Goal: Task Accomplishment & Management: Complete application form

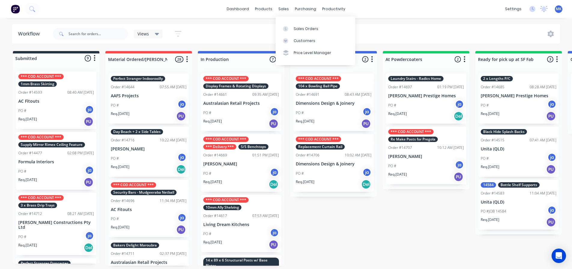
click at [295, 35] on link "Customers" at bounding box center [315, 41] width 80 height 12
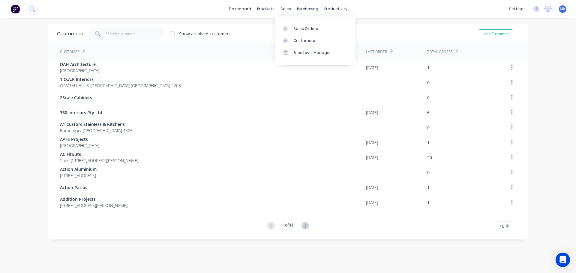
click at [279, 1] on div "dashboard products sales purchasing productivity dashboard products Product Cat…" at bounding box center [288, 9] width 576 height 18
click at [281, 8] on div "sales" at bounding box center [286, 9] width 17 height 9
click at [290, 25] on link "Sales Orders" at bounding box center [315, 29] width 80 height 12
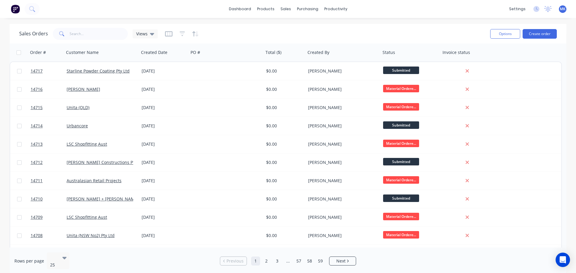
click at [529, 28] on div "Options Create order" at bounding box center [522, 33] width 69 height 15
click at [530, 30] on button "Create order" at bounding box center [540, 34] width 34 height 10
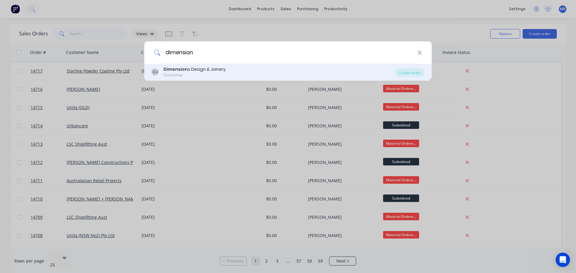
type input "dimension"
click at [189, 69] on div "Dimension s Design & Joinery" at bounding box center [195, 69] width 62 height 6
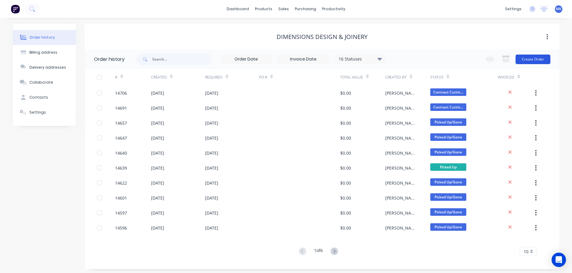
click at [540, 56] on button "Create Order" at bounding box center [532, 60] width 35 height 10
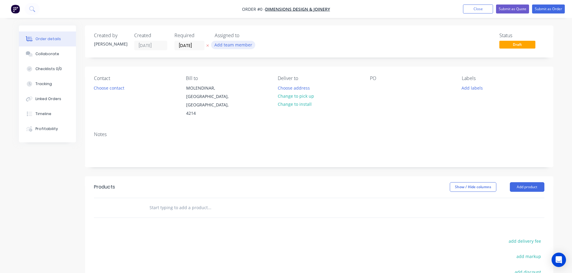
click at [222, 43] on button "Add team member" at bounding box center [233, 45] width 44 height 8
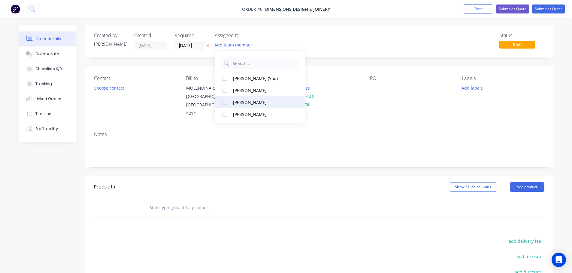
click at [247, 97] on button "[PERSON_NAME]" at bounding box center [260, 102] width 90 height 12
click at [115, 90] on div "Order details Collaborate Checklists 0/0 Tracking Linked Orders Timeline Profit…" at bounding box center [286, 199] width 546 height 346
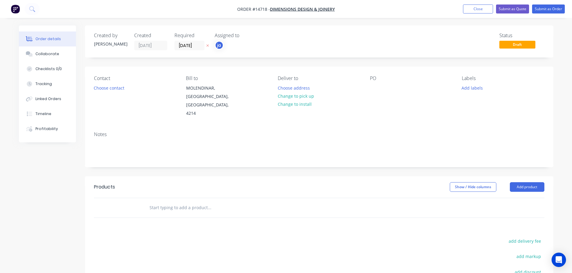
click at [115, 89] on button "Choose contact" at bounding box center [108, 88] width 37 height 8
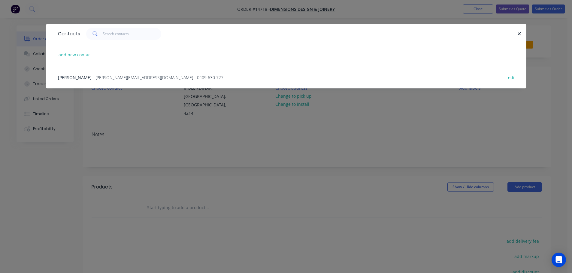
click at [91, 82] on div "Endre Gulyas - [EMAIL_ADDRESS][DOMAIN_NAME] - 0409 630 727 edit" at bounding box center [286, 77] width 462 height 23
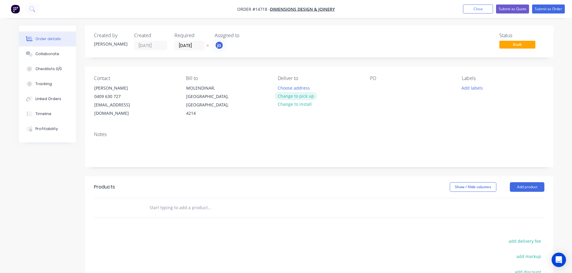
click at [295, 95] on button "Change to pick up" at bounding box center [295, 96] width 43 height 8
click at [466, 93] on div "Labels Add labels" at bounding box center [502, 97] width 82 height 42
click at [465, 91] on button "Add labels" at bounding box center [472, 88] width 28 height 8
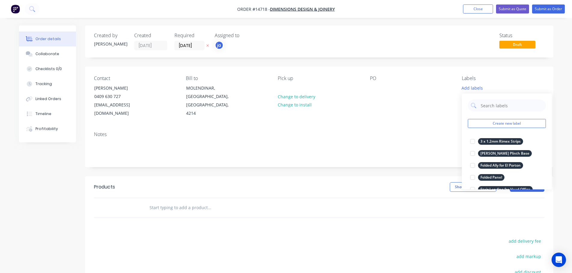
click at [482, 129] on div "Create new label 3 x 1.2mm Rimex Strips edit [PERSON_NAME] Plinth Base edit Fol…" at bounding box center [506, 142] width 90 height 96
click at [482, 127] on button "Create new label" at bounding box center [506, 123] width 78 height 9
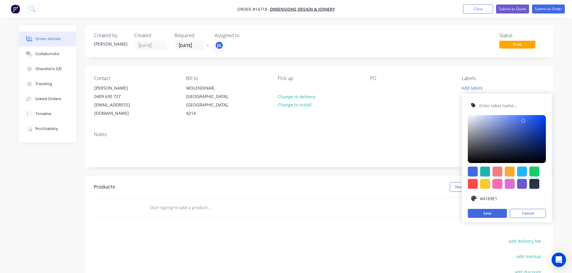
click at [533, 182] on div at bounding box center [534, 184] width 10 height 10
type input "#273444"
click at [486, 105] on input "text" at bounding box center [510, 105] width 64 height 11
paste input "Cotton On Mega Macquarie"
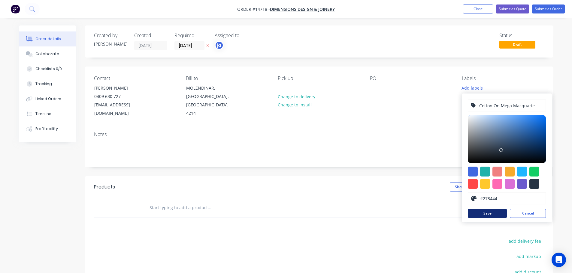
type input "Cotton On Mega Macquarie"
click at [498, 214] on button "Save" at bounding box center [486, 213] width 39 height 9
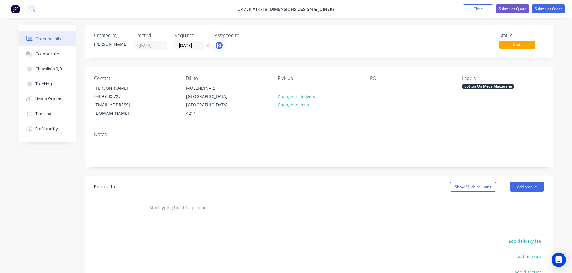
click at [212, 202] on input "text" at bounding box center [209, 208] width 120 height 12
paste input "Cotton On Mega Macquarie"
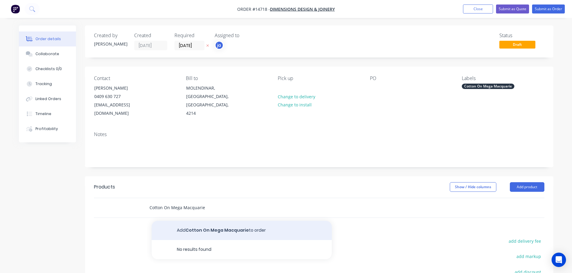
type input "Cotton On Mega Macquarie"
click at [198, 221] on button "Add Cotton On Mega Macquarie to order" at bounding box center [242, 230] width 180 height 19
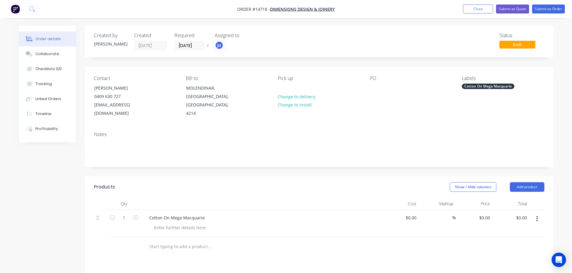
click at [488, 86] on div "Cotton On Mega Macquarie" at bounding box center [487, 86] width 53 height 5
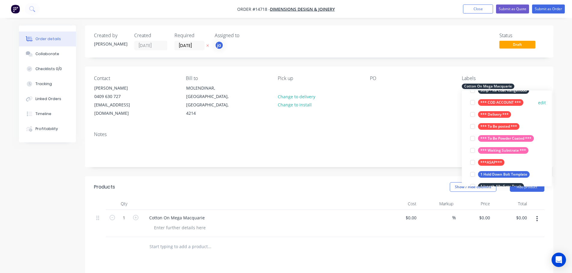
click at [497, 98] on button "*** COD ACCOUNT ***" at bounding box center [496, 102] width 58 height 8
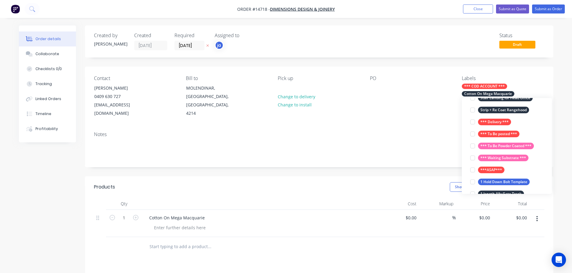
scroll to position [36, 0]
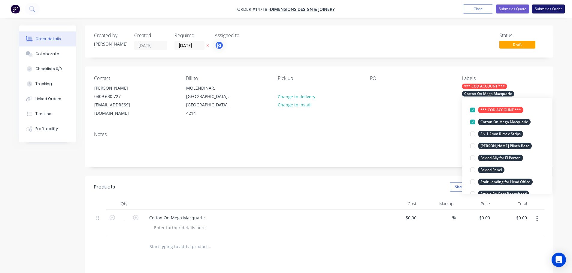
click at [550, 9] on button "Submit as Order" at bounding box center [548, 9] width 33 height 9
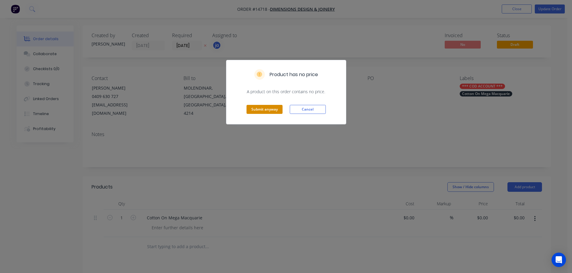
click at [274, 107] on button "Submit anyway" at bounding box center [264, 109] width 36 height 9
